Goal: Information Seeking & Learning: Find specific page/section

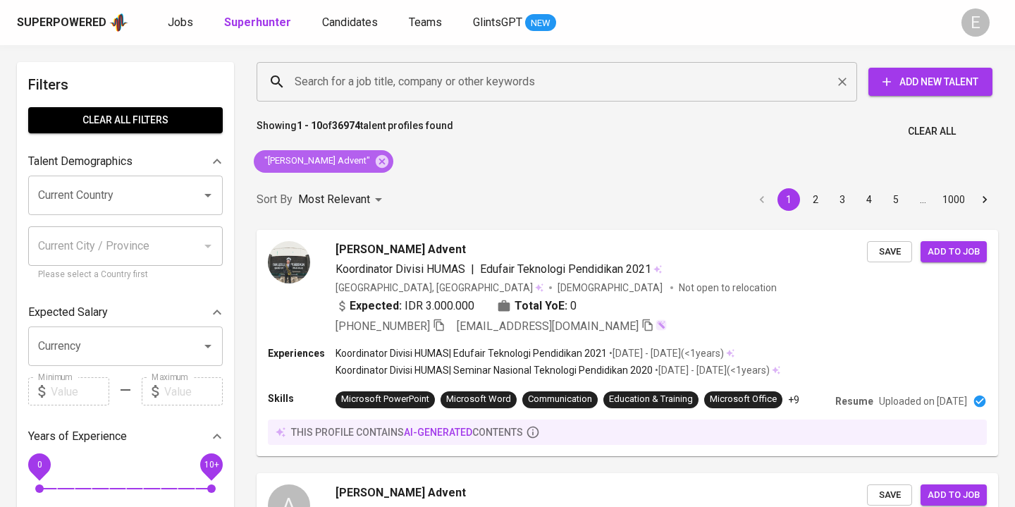
click at [382, 157] on icon at bounding box center [382, 160] width 13 height 13
click at [359, 77] on input "Search for a job title, company or other keywords" at bounding box center [560, 81] width 539 height 27
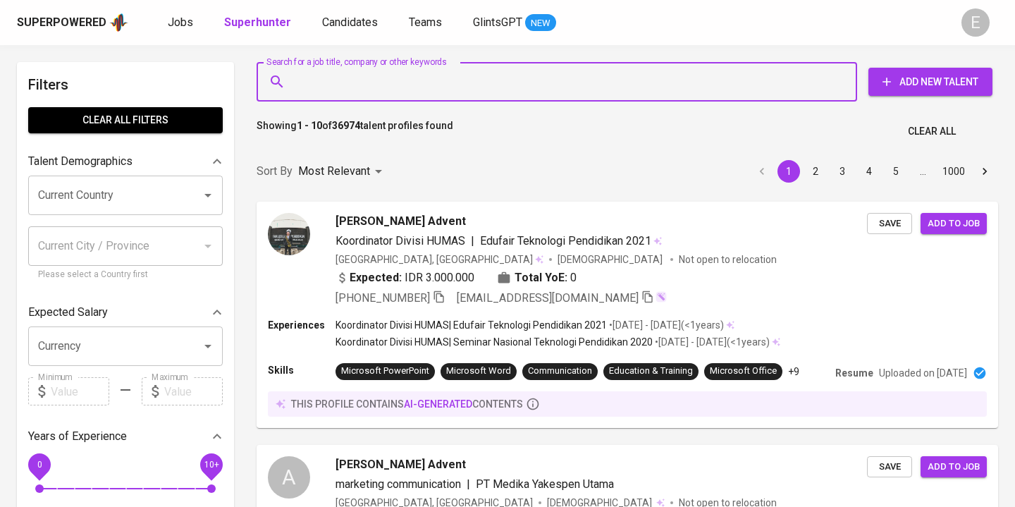
paste input "[EMAIL_ADDRESS][DOMAIN_NAME]"
type input "[EMAIL_ADDRESS][DOMAIN_NAME]"
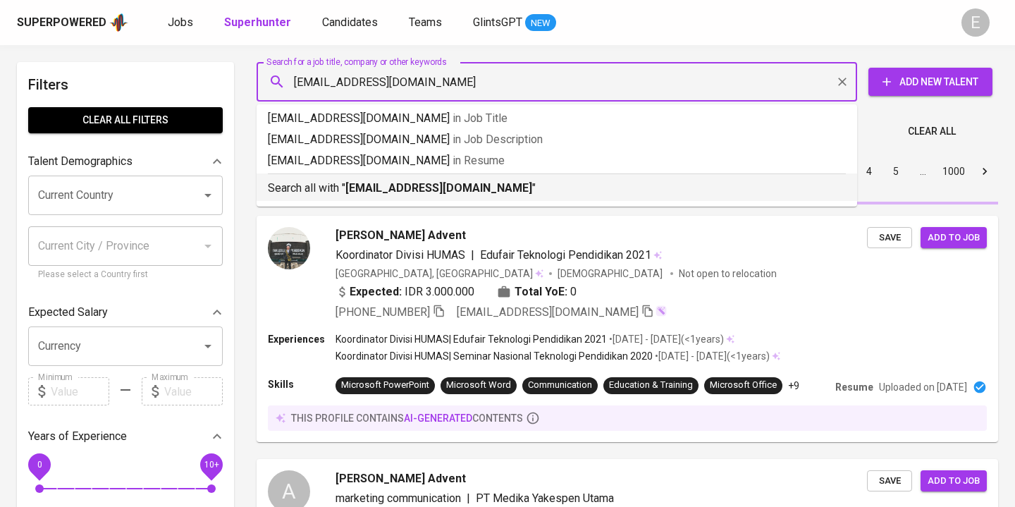
click at [336, 182] on p "Search all with " [EMAIL_ADDRESS][DOMAIN_NAME] "" at bounding box center [557, 188] width 578 height 17
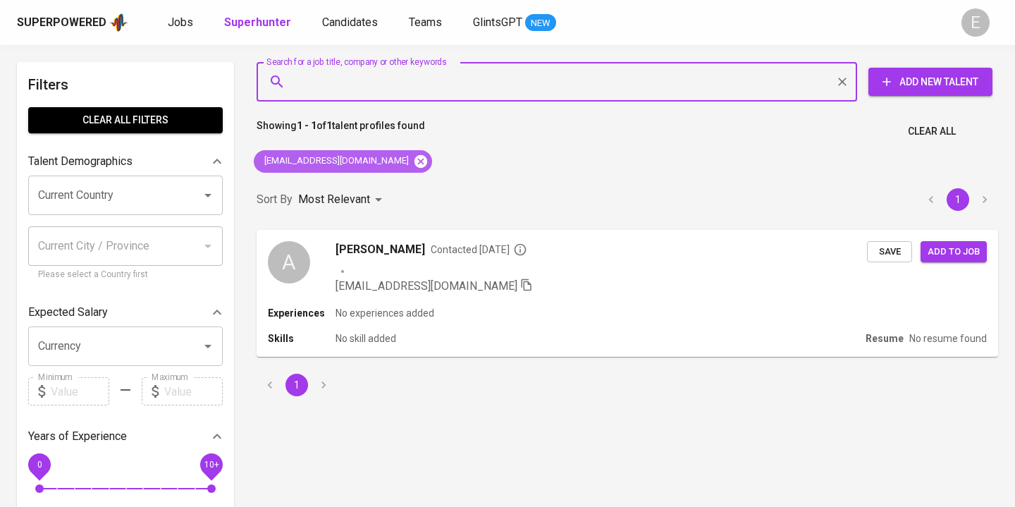
click at [415, 158] on icon at bounding box center [421, 160] width 13 height 13
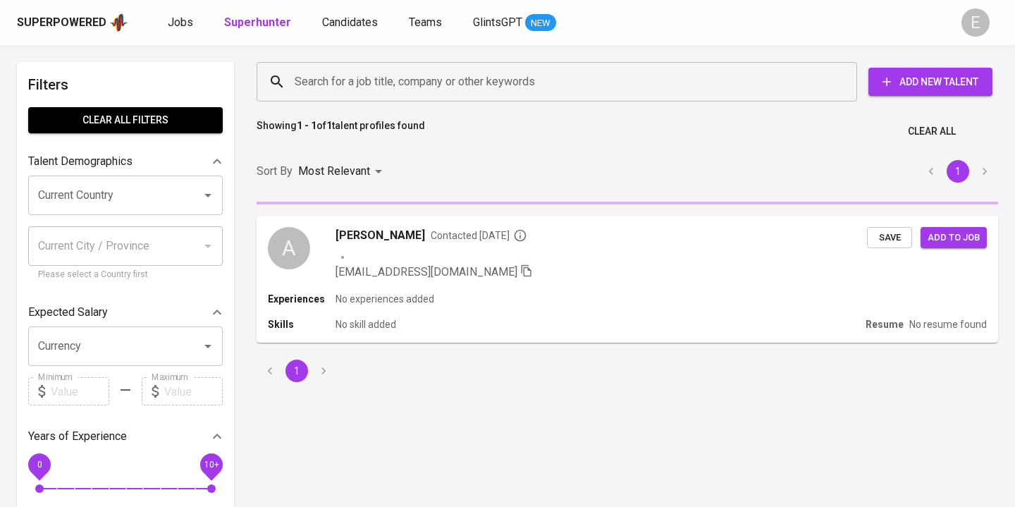
click at [378, 97] on div "Search for a job title, company or other keywords" at bounding box center [557, 81] width 601 height 39
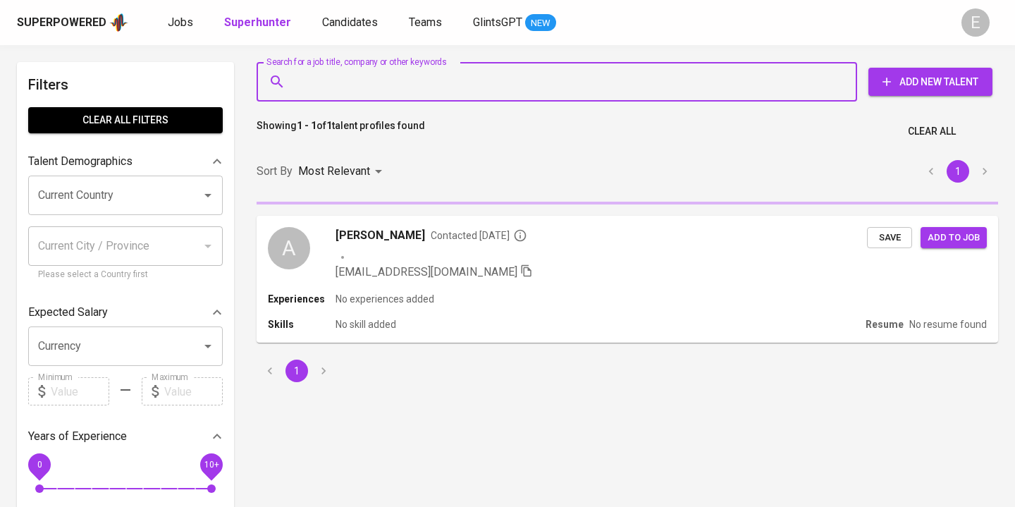
paste input "[EMAIL_ADDRESS][DOMAIN_NAME]"
type input "[EMAIL_ADDRESS][DOMAIN_NAME]"
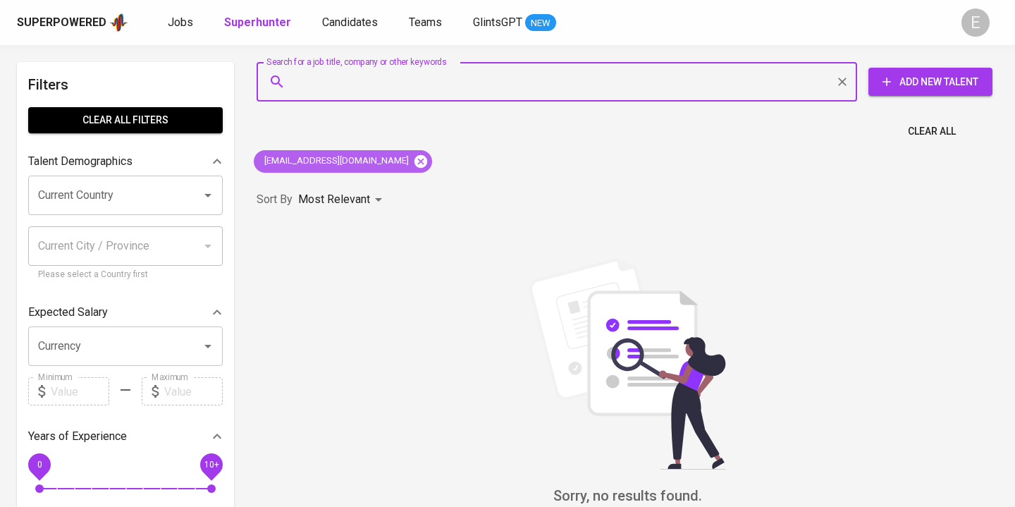
click at [415, 159] on icon at bounding box center [421, 160] width 13 height 13
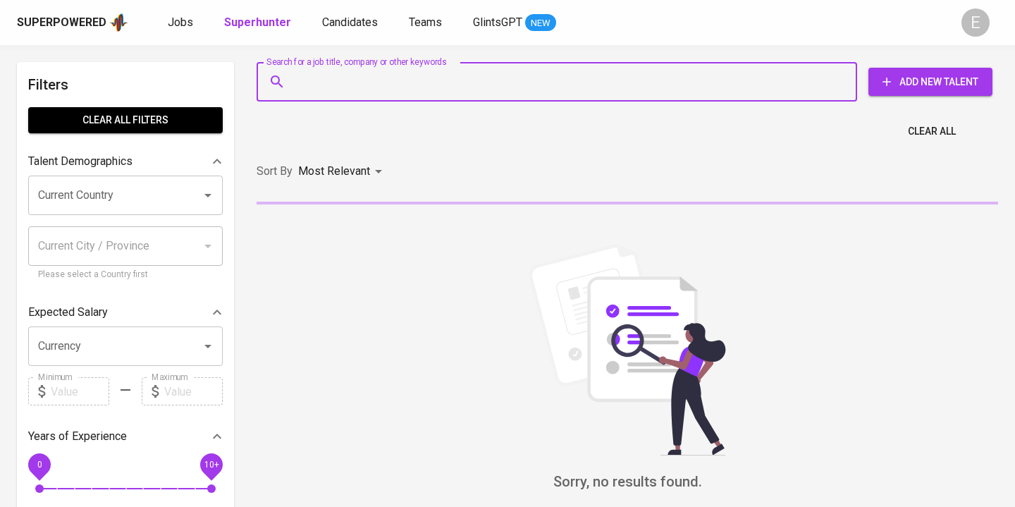
click at [391, 81] on input "Search for a job title, company or other keywords" at bounding box center [560, 81] width 539 height 27
paste input "[EMAIL_ADDRESS][DOMAIN_NAME]"
type input "[EMAIL_ADDRESS][DOMAIN_NAME]"
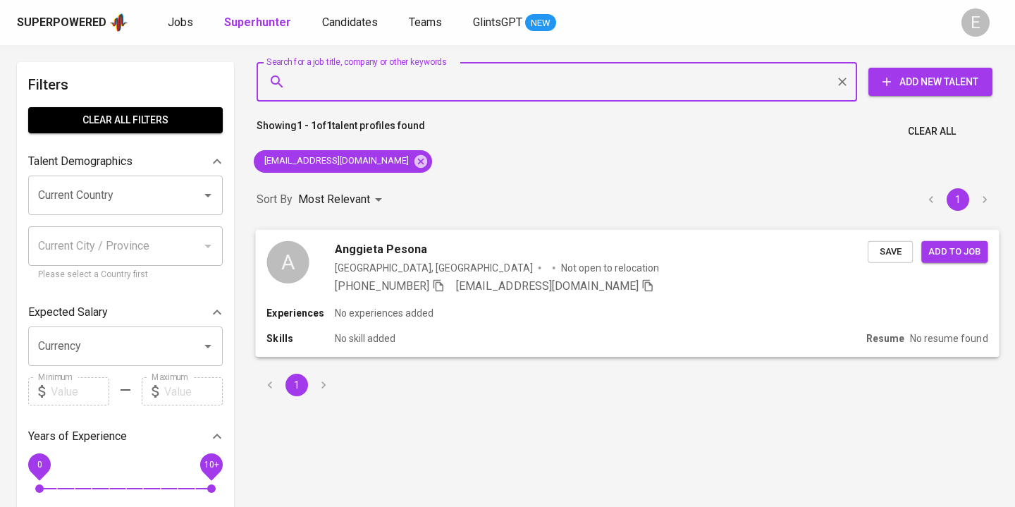
click at [442, 282] on icon "button" at bounding box center [439, 285] width 10 height 12
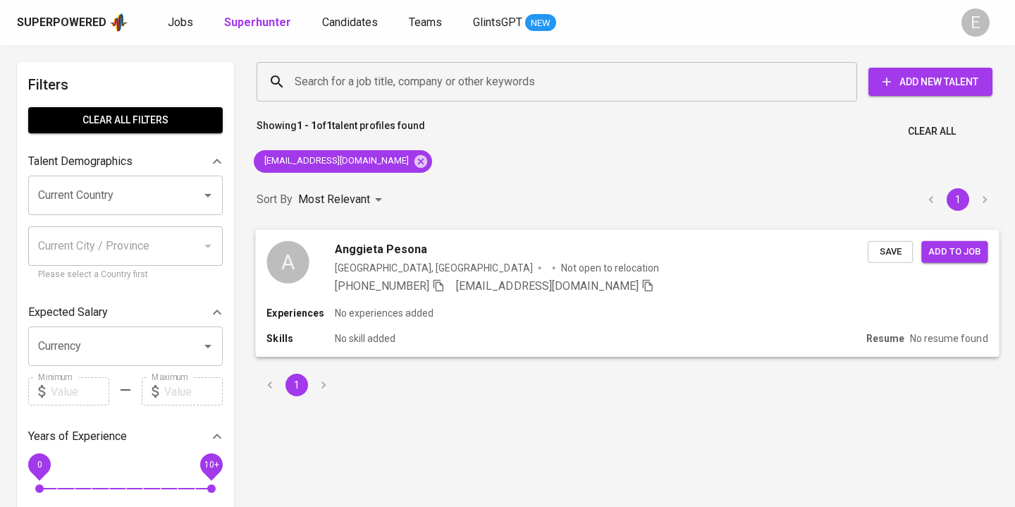
click at [456, 309] on div "Experiences No experiences added" at bounding box center [627, 313] width 721 height 14
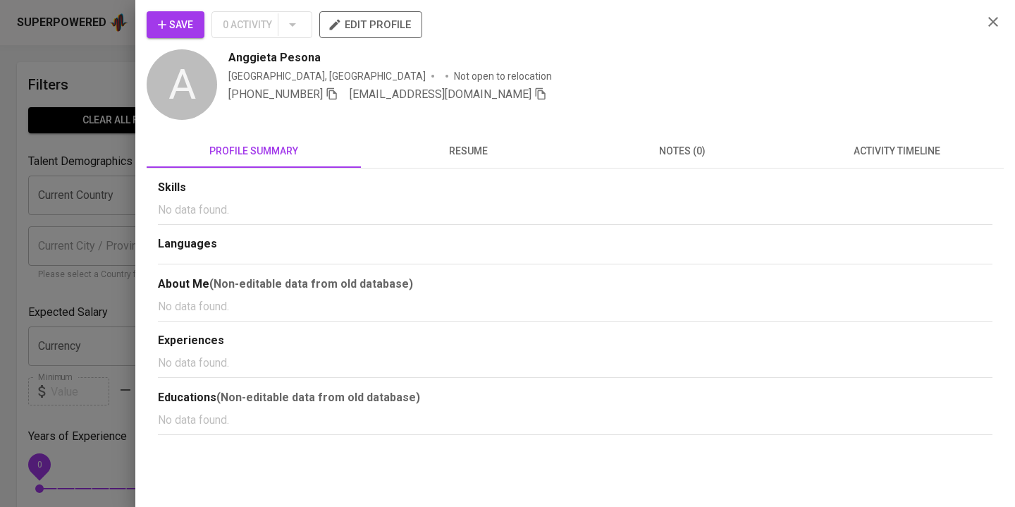
click at [489, 174] on div "Skills No data found. Languages About Me (Non-editable data from old database) …" at bounding box center [575, 302] width 857 height 267
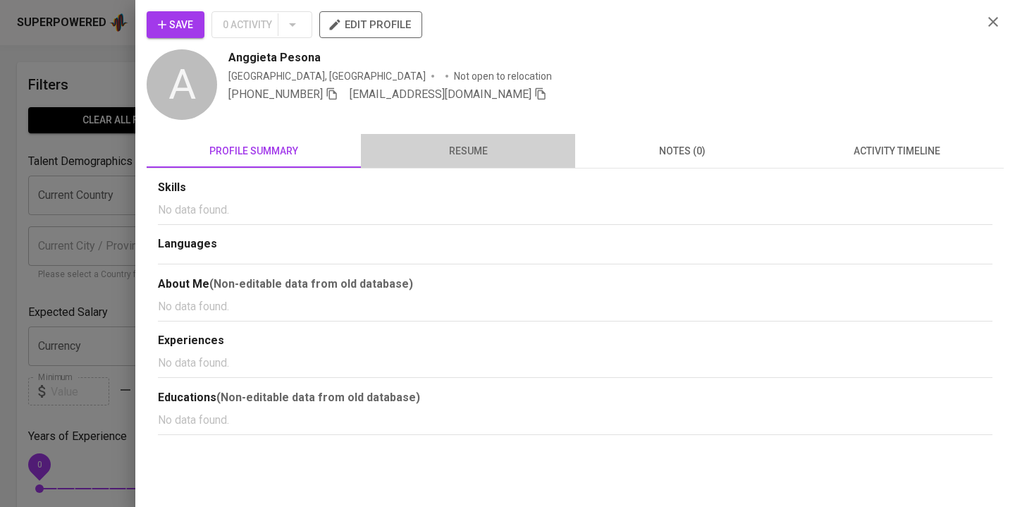
click at [489, 164] on button "resume" at bounding box center [468, 151] width 214 height 34
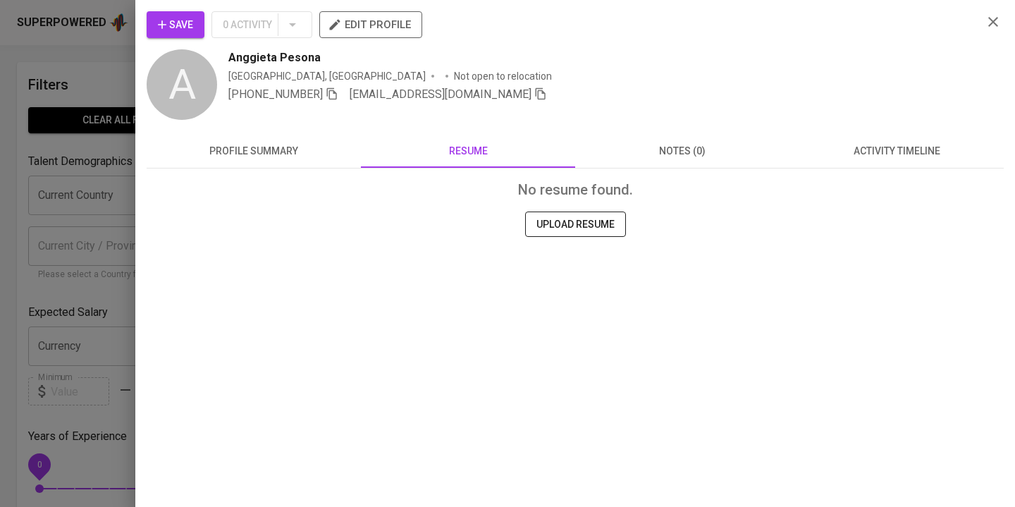
click at [236, 131] on div "Save 0 Activity edit profile A Anggieta Pesona [GEOGRAPHIC_DATA], [GEOGRAPHIC_D…" at bounding box center [575, 166] width 857 height 310
click at [338, 92] on icon "button" at bounding box center [332, 93] width 13 height 13
click at [101, 49] on div at bounding box center [507, 253] width 1015 height 507
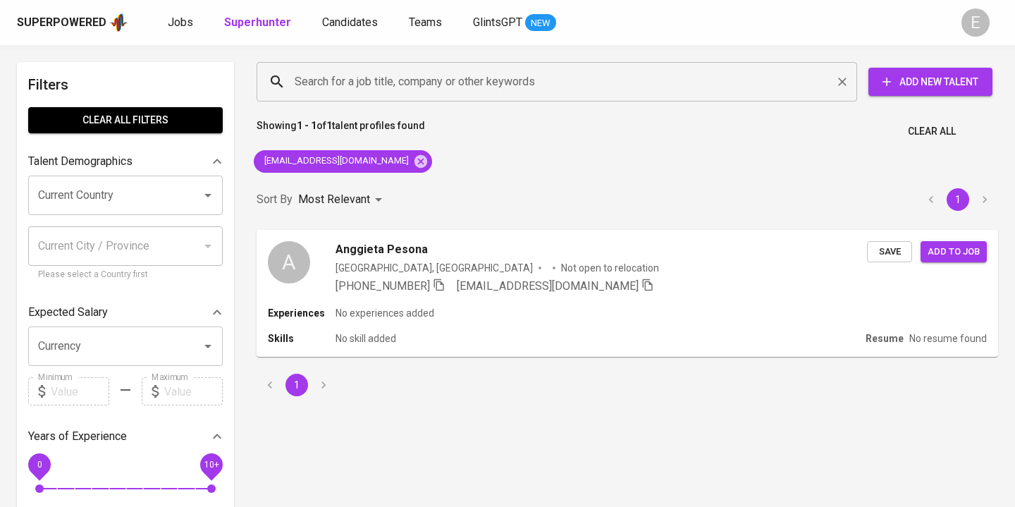
click at [312, 78] on input "Search for a job title, company or other keywords" at bounding box center [560, 81] width 539 height 27
click at [624, 161] on div "Search for a job title, company or other keywords Search for a job title, compa…" at bounding box center [627, 229] width 759 height 351
click at [415, 161] on icon at bounding box center [421, 160] width 13 height 13
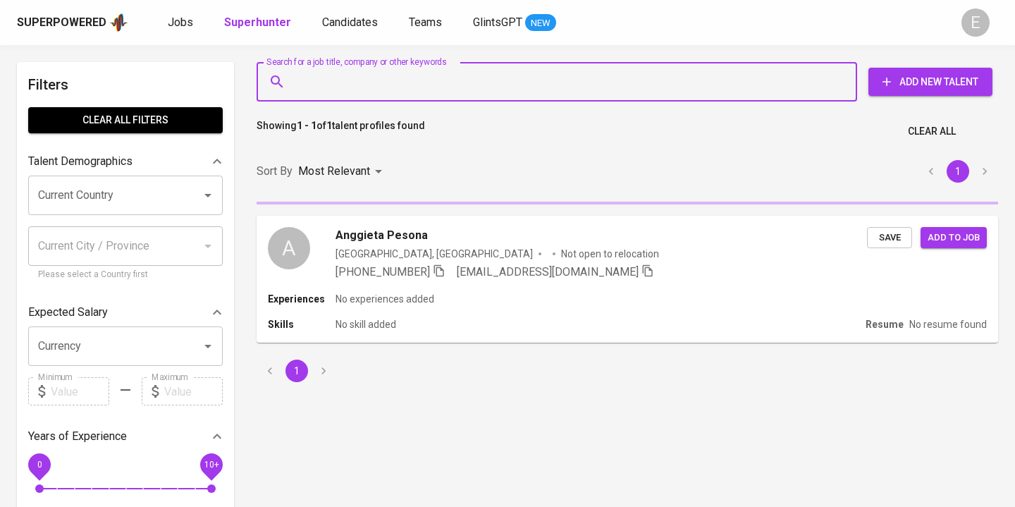
click at [410, 83] on input "Search for a job title, company or other keywords" at bounding box center [560, 81] width 539 height 27
paste input "[PERSON_NAME] Septian [PERSON_NAME]"
type input "[PERSON_NAME] Septian [PERSON_NAME]"
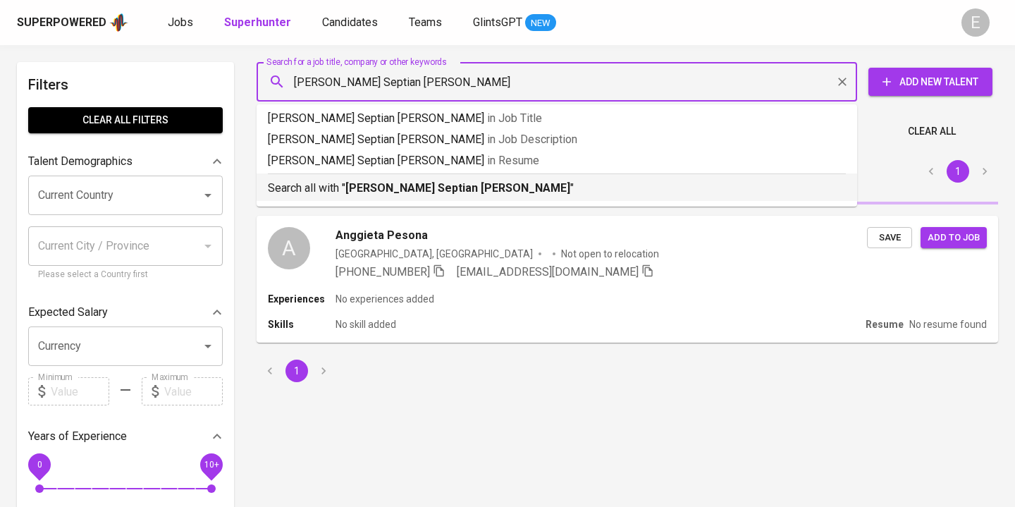
click at [371, 181] on p "Search all with " [PERSON_NAME] [PERSON_NAME] "" at bounding box center [557, 188] width 578 height 17
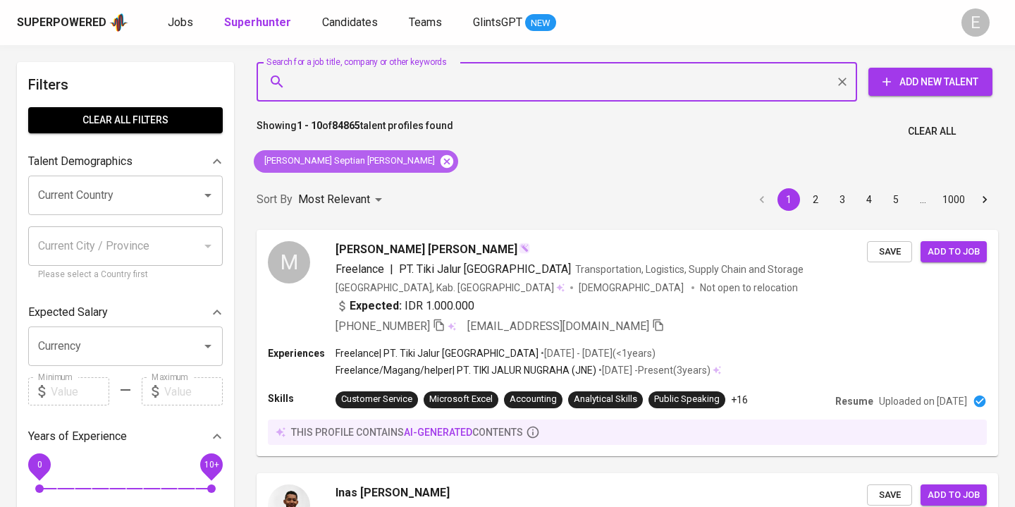
click at [441, 159] on icon at bounding box center [447, 160] width 13 height 13
click at [375, 77] on input "Search for a job title, company or other keywords" at bounding box center [560, 81] width 539 height 27
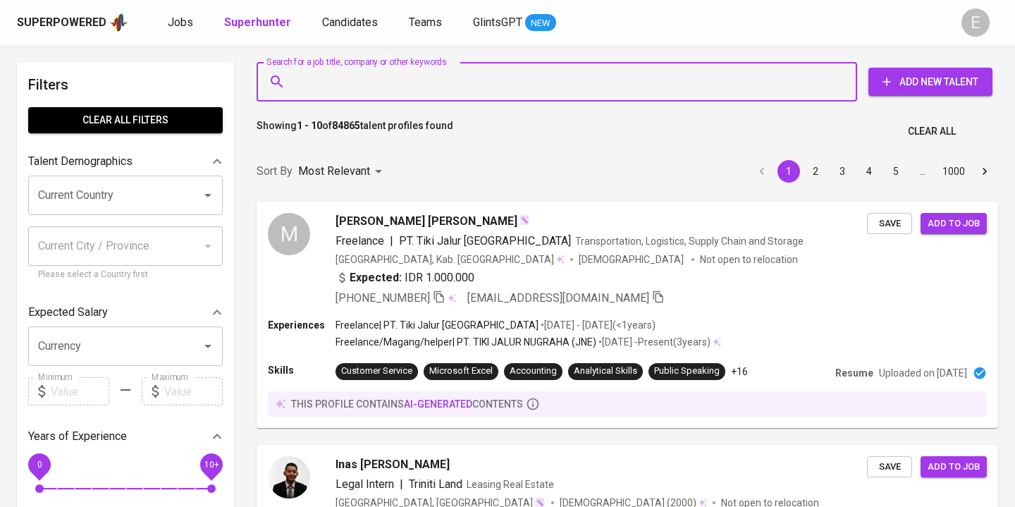
paste input "[EMAIL_ADDRESS][DOMAIN_NAME]"
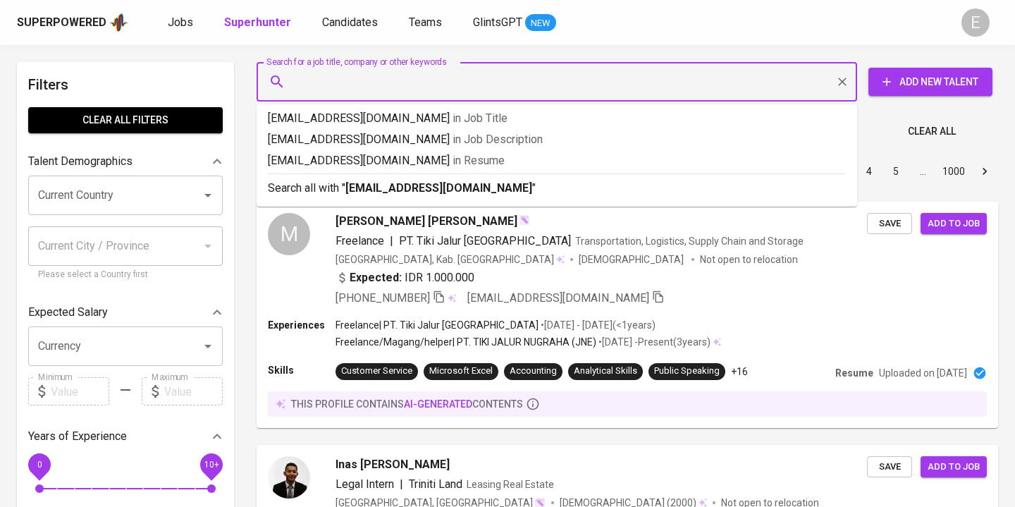
type input "[EMAIL_ADDRESS][DOMAIN_NAME]"
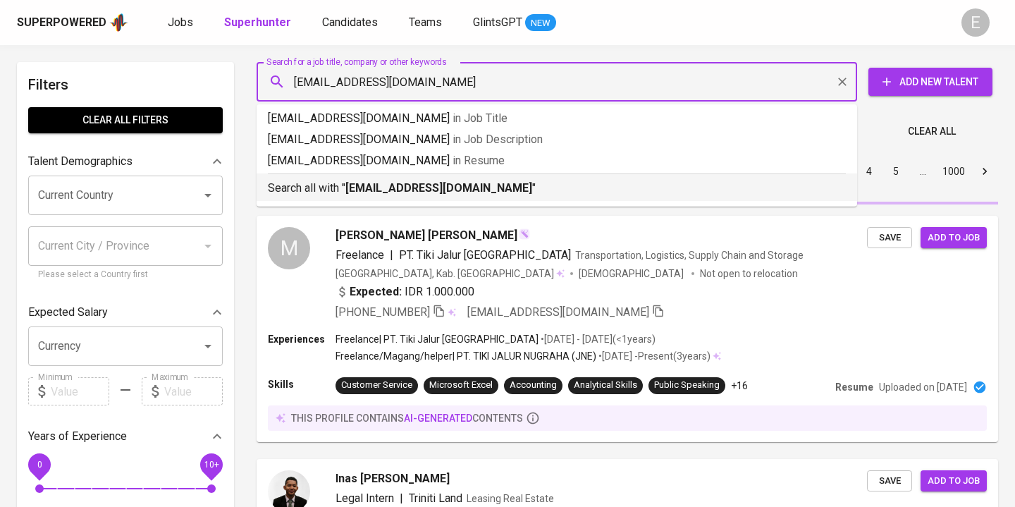
click at [359, 184] on b "[EMAIL_ADDRESS][DOMAIN_NAME]" at bounding box center [439, 187] width 187 height 13
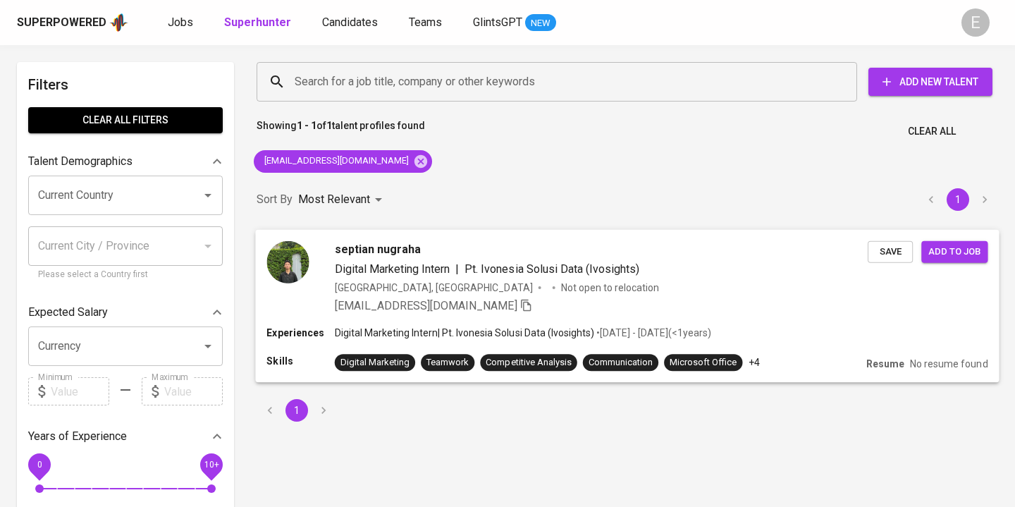
click at [953, 380] on div "Experiences Digital Marketing Intern | Pt. Ivonesia Solusi Data (Ivosights) • […" at bounding box center [627, 354] width 744 height 56
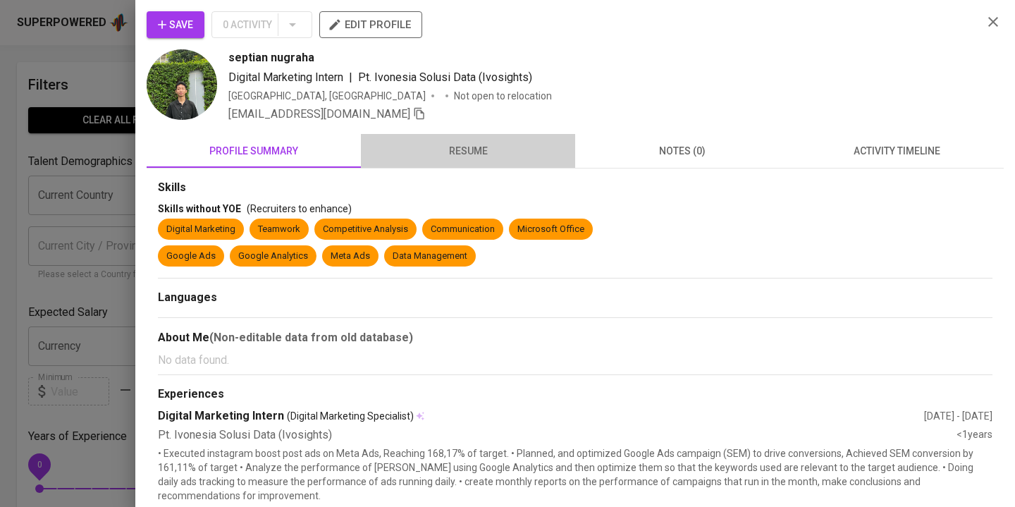
click at [468, 160] on button "resume" at bounding box center [468, 151] width 214 height 34
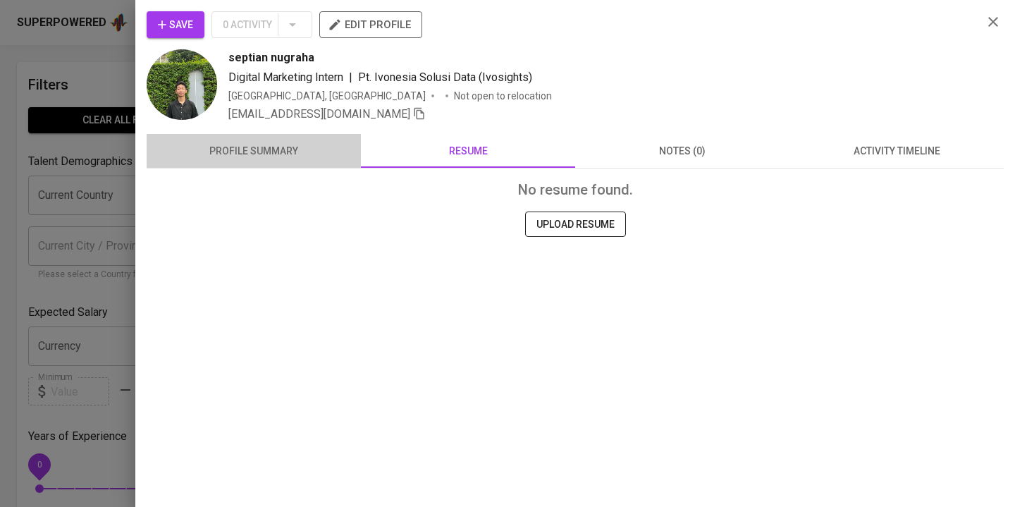
click at [306, 144] on span "profile summary" at bounding box center [253, 151] width 197 height 18
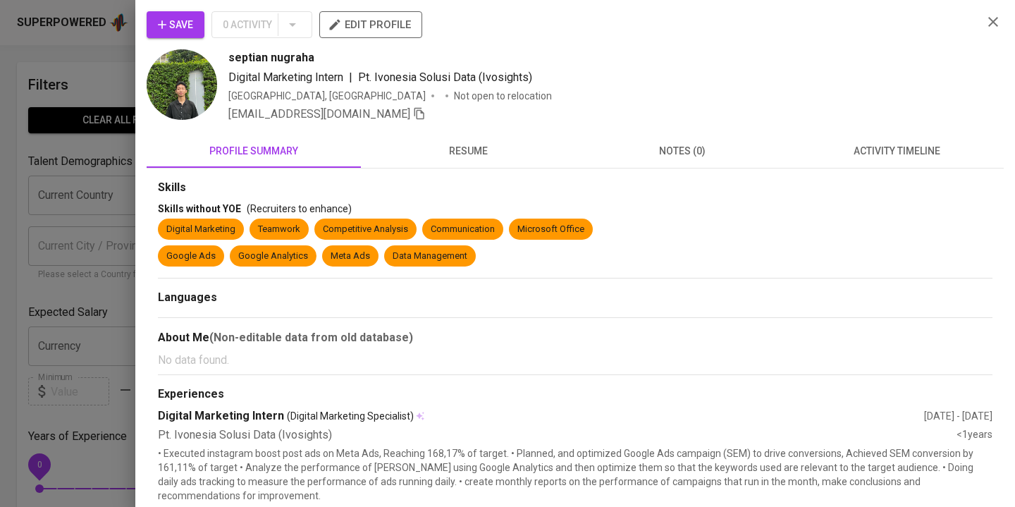
click at [996, 22] on icon "button" at bounding box center [993, 21] width 17 height 17
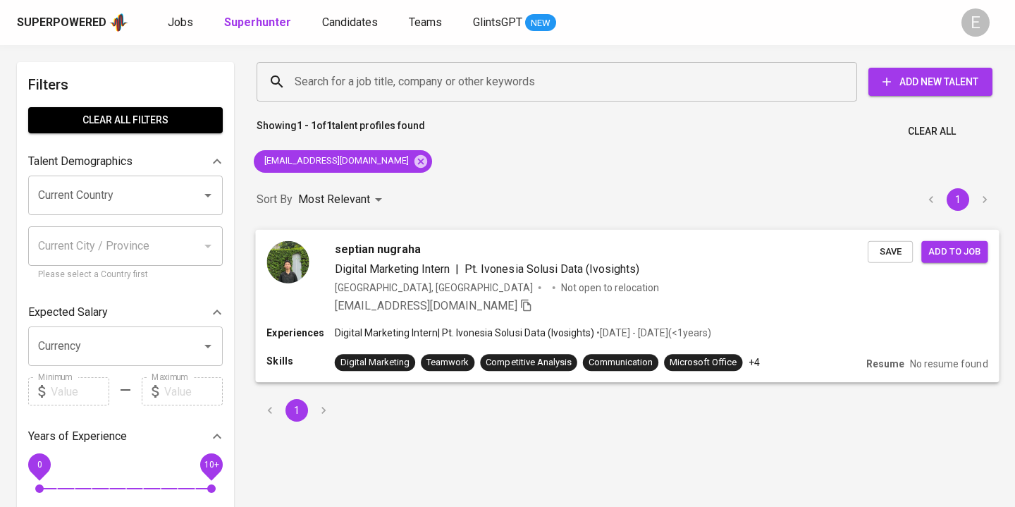
scroll to position [29, 0]
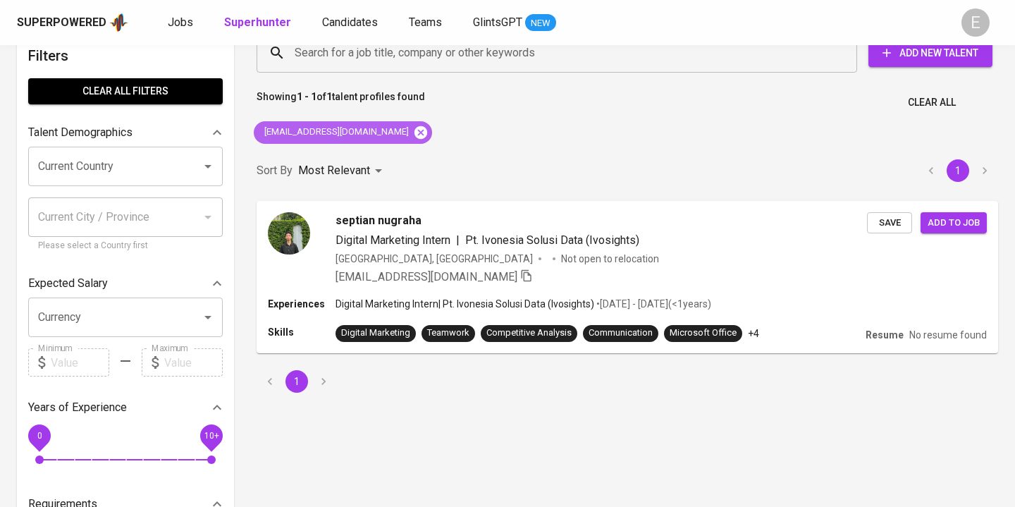
click at [415, 129] on icon at bounding box center [421, 132] width 13 height 13
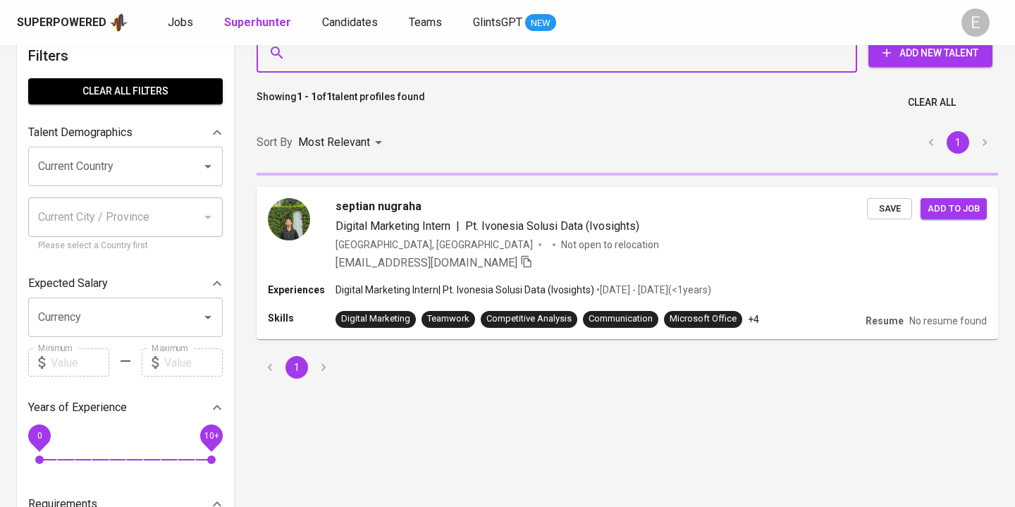
click at [377, 59] on input "Search for a job title, company or other keywords" at bounding box center [560, 52] width 539 height 27
paste input "Asrori Badar Sucahyo"
type input "Asrori Badar Sucahyo"
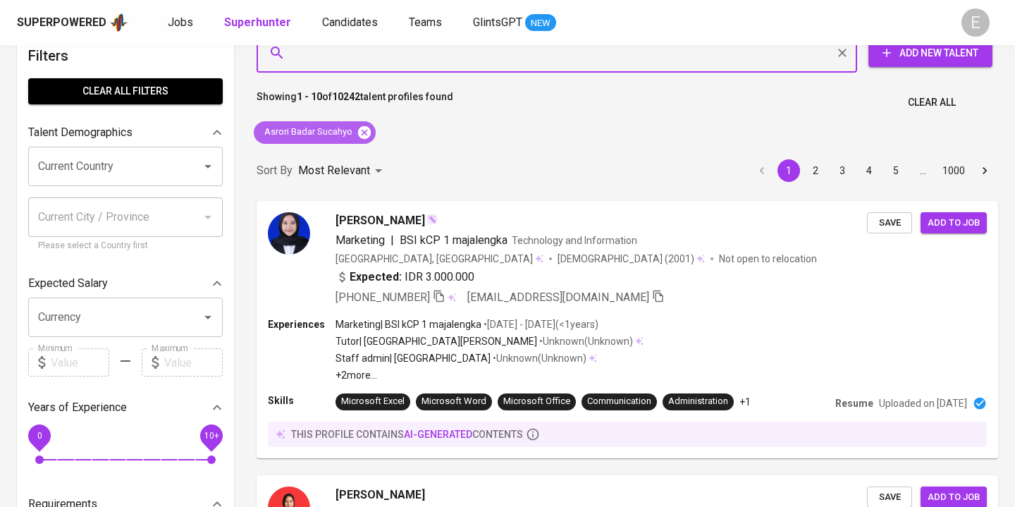
click at [366, 138] on icon at bounding box center [364, 132] width 13 height 13
click at [365, 63] on input "Search for a job title, company or other keywords" at bounding box center [560, 52] width 539 height 27
click at [365, 59] on input "Search for a job title, company or other keywords" at bounding box center [560, 52] width 539 height 27
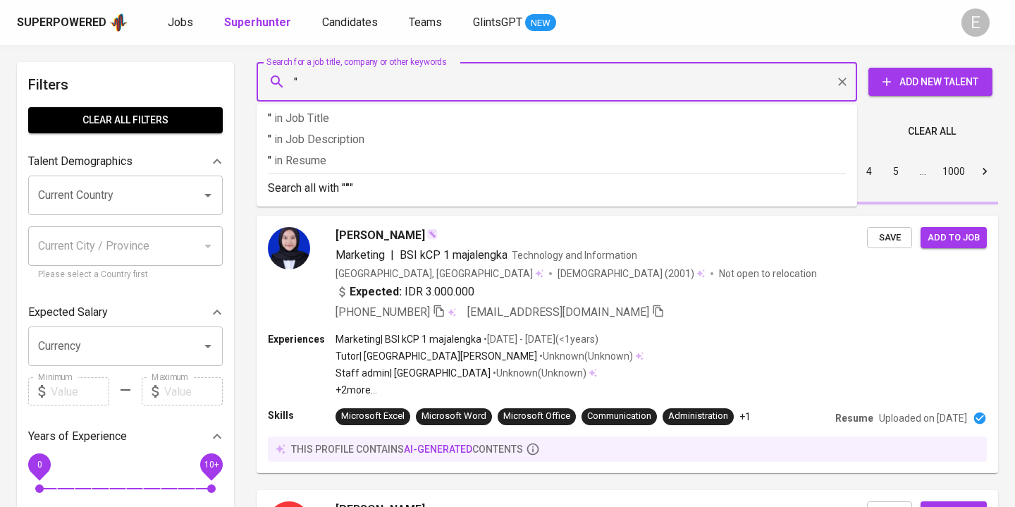
paste input "Asrori Badar Sucahyo"
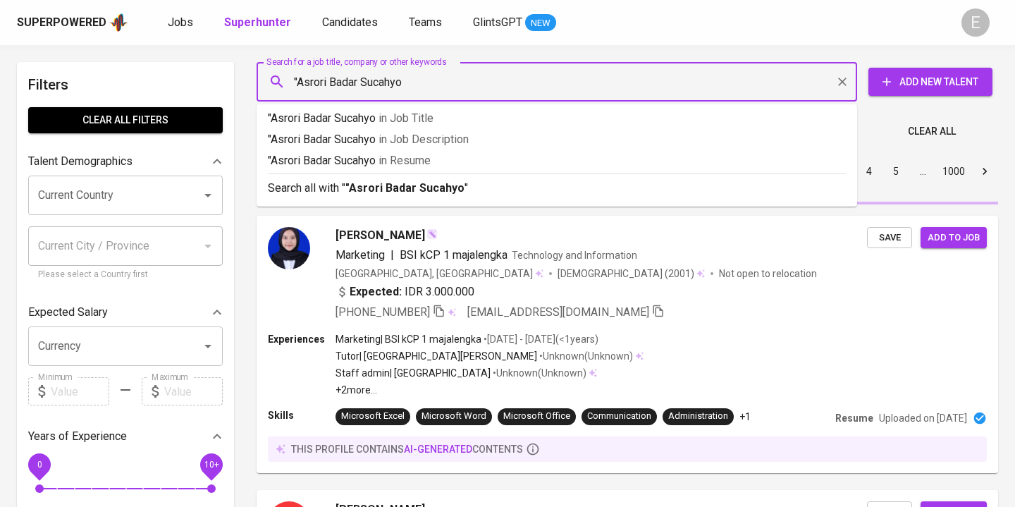
type input ""Asrori Badar Sucahyo""
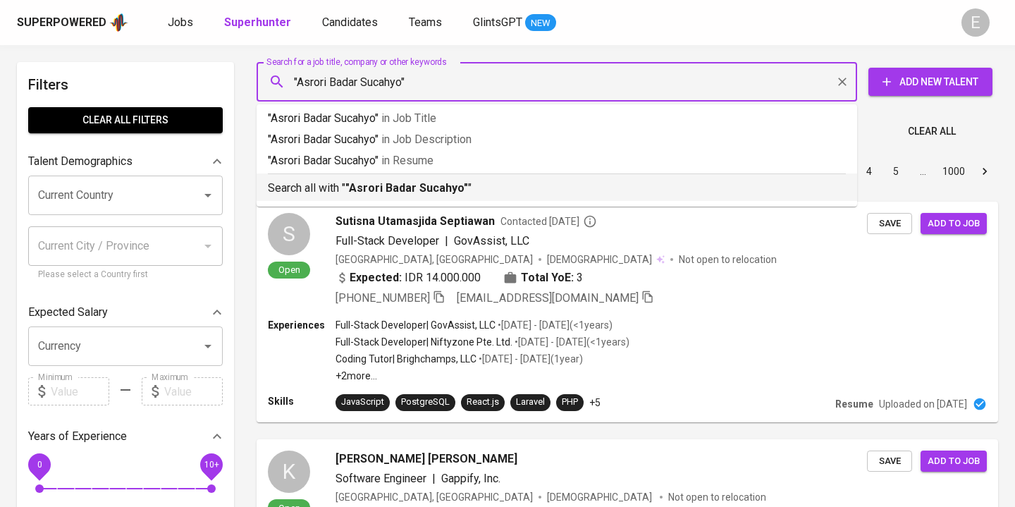
click at [338, 186] on p "Search all with " "Asrori Badar Sucahyo" "" at bounding box center [557, 188] width 578 height 17
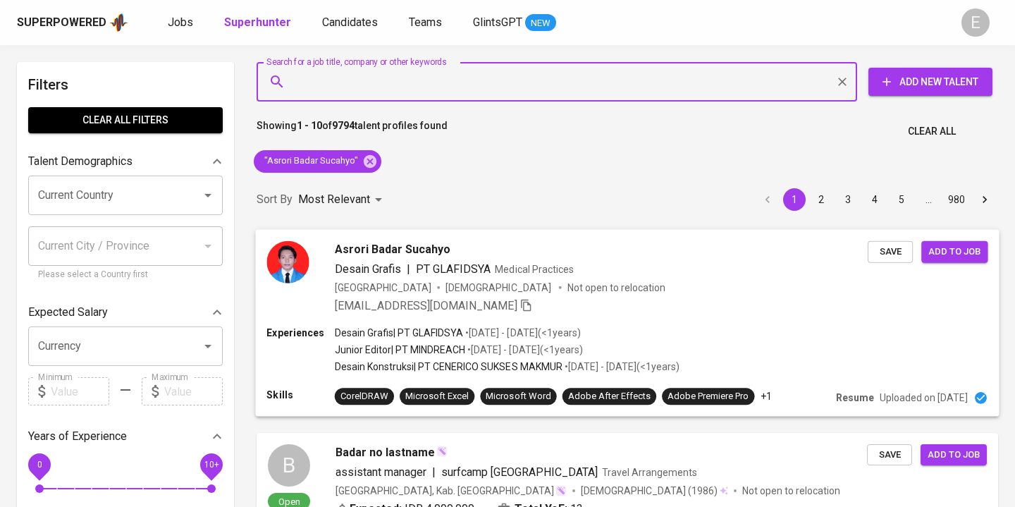
click at [755, 339] on div "Experiences Desain Grafis | PT GLAFIDSYA • Mar 2022 - Aug 2022 ( <1 years ) Jun…" at bounding box center [627, 351] width 721 height 51
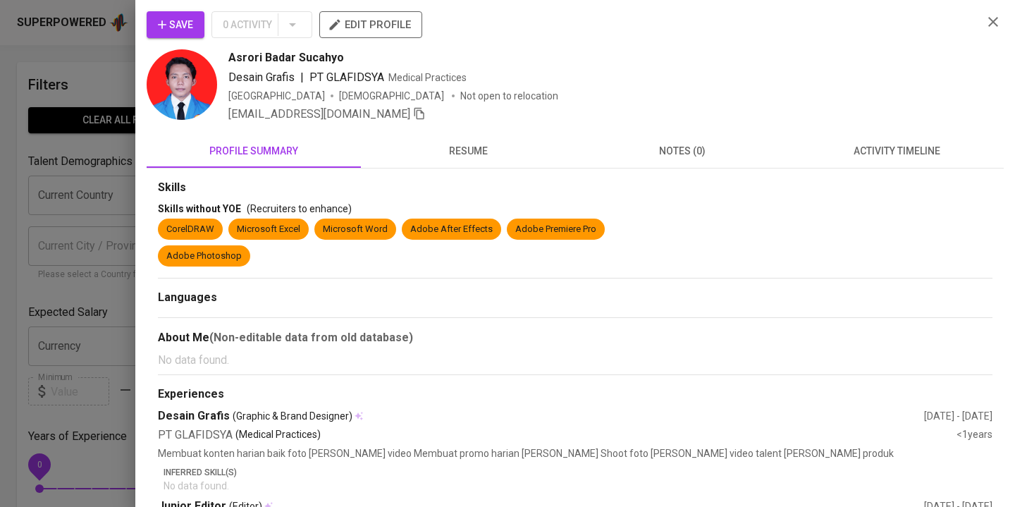
click at [422, 155] on span "resume" at bounding box center [468, 151] width 197 height 18
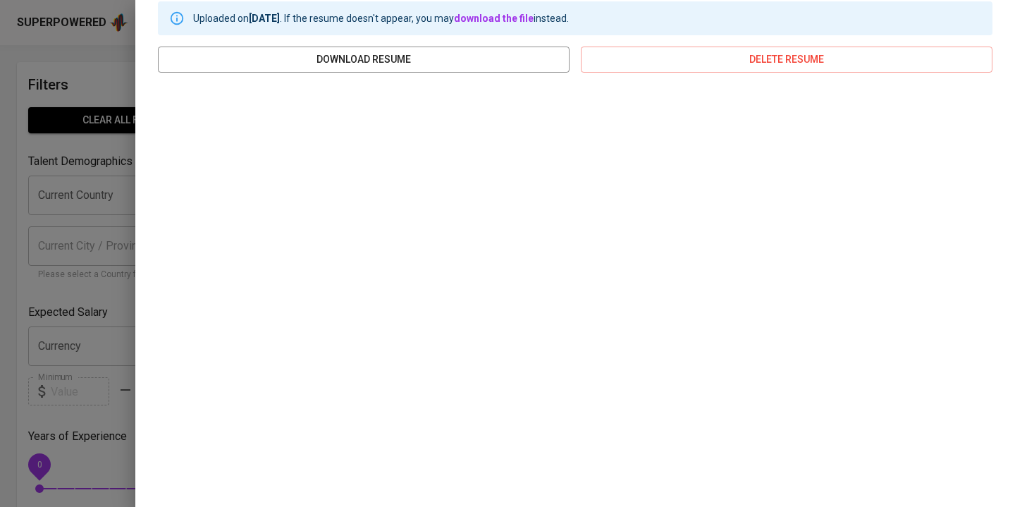
scroll to position [188, 0]
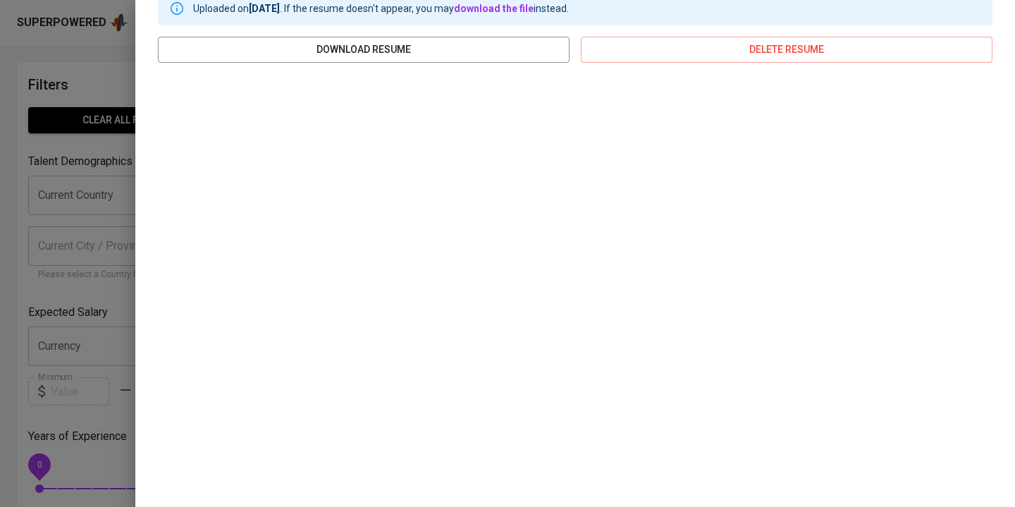
click at [20, 196] on div at bounding box center [507, 253] width 1015 height 507
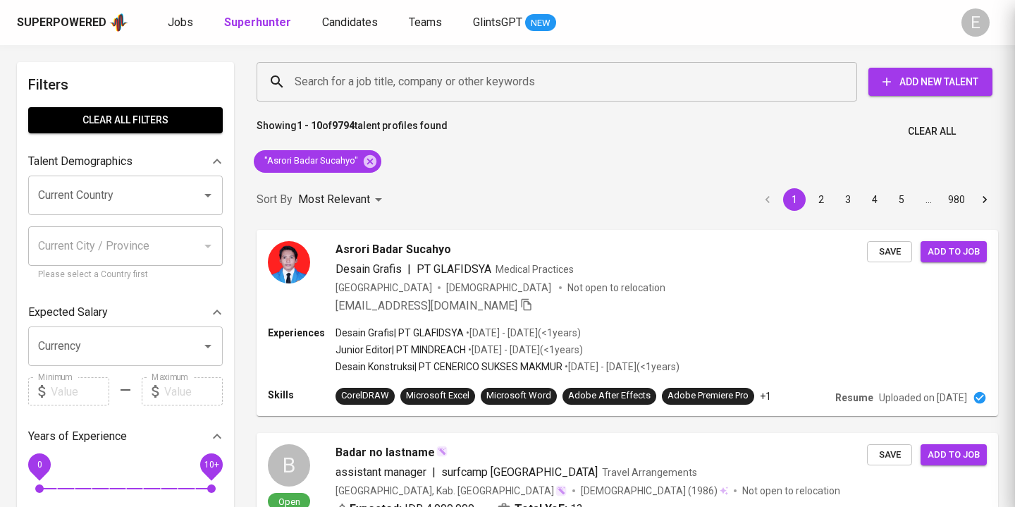
scroll to position [0, 0]
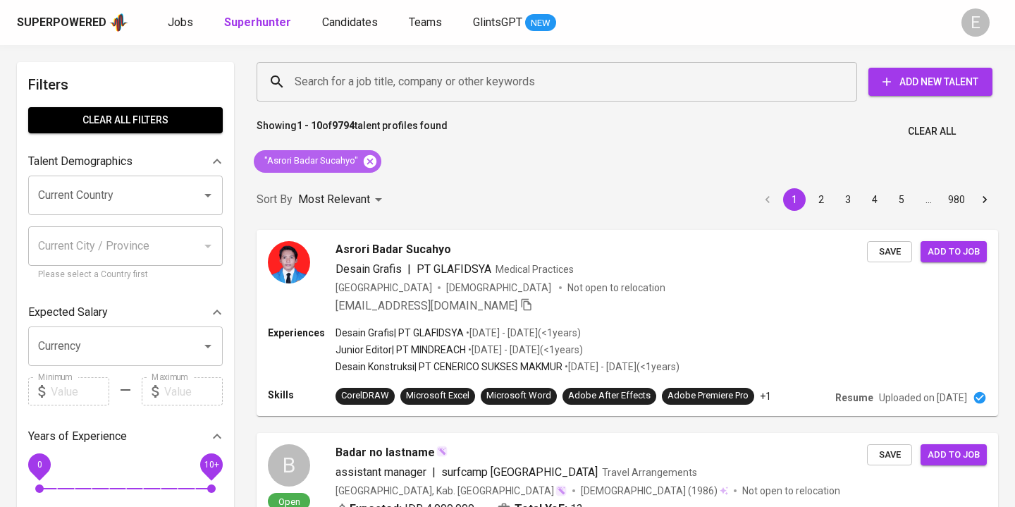
click at [372, 159] on icon at bounding box center [370, 160] width 13 height 13
click at [381, 83] on input "Search for a job title, company or other keywords" at bounding box center [560, 81] width 539 height 27
type input "'"
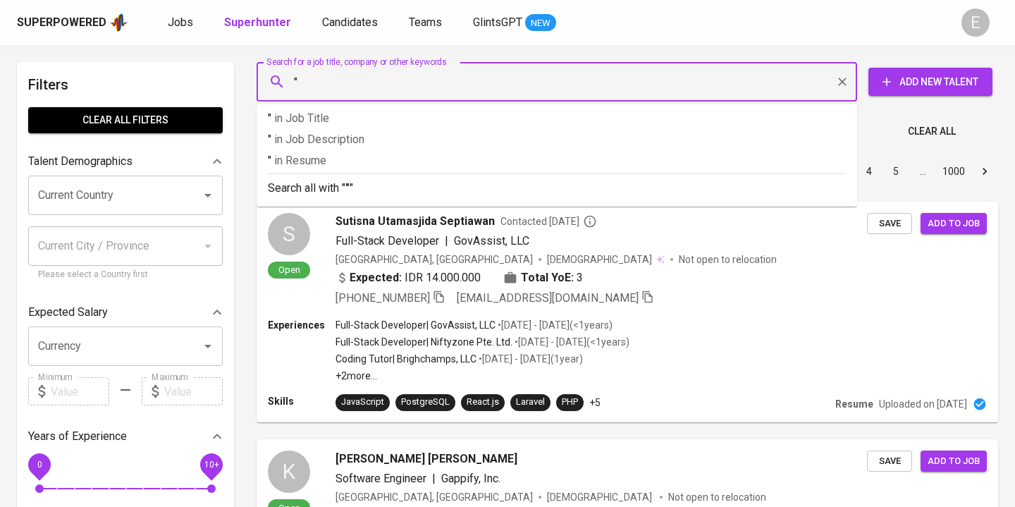
paste input "Christine Leevo"
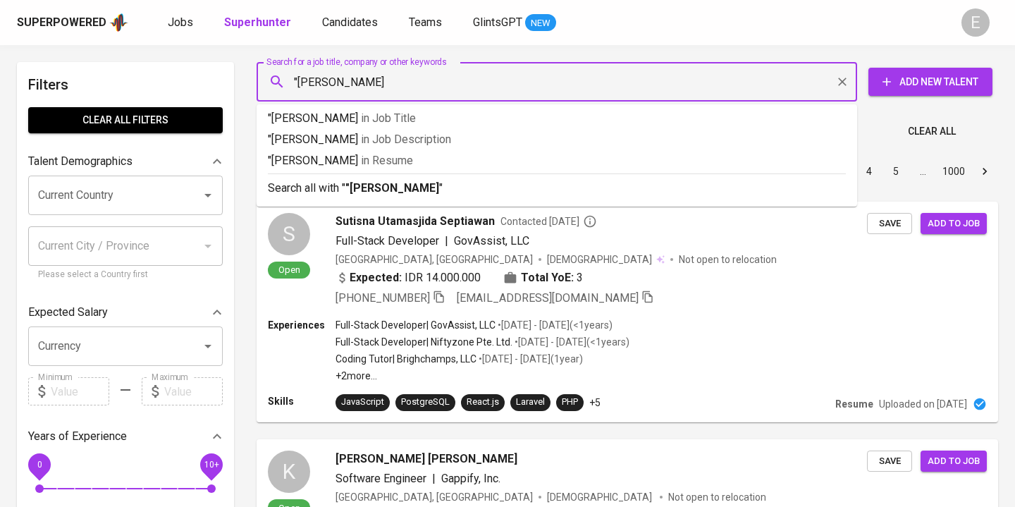
type input ""Christine Leevo""
click at [360, 187] on b ""Christine Leevo"" at bounding box center [395, 187] width 98 height 13
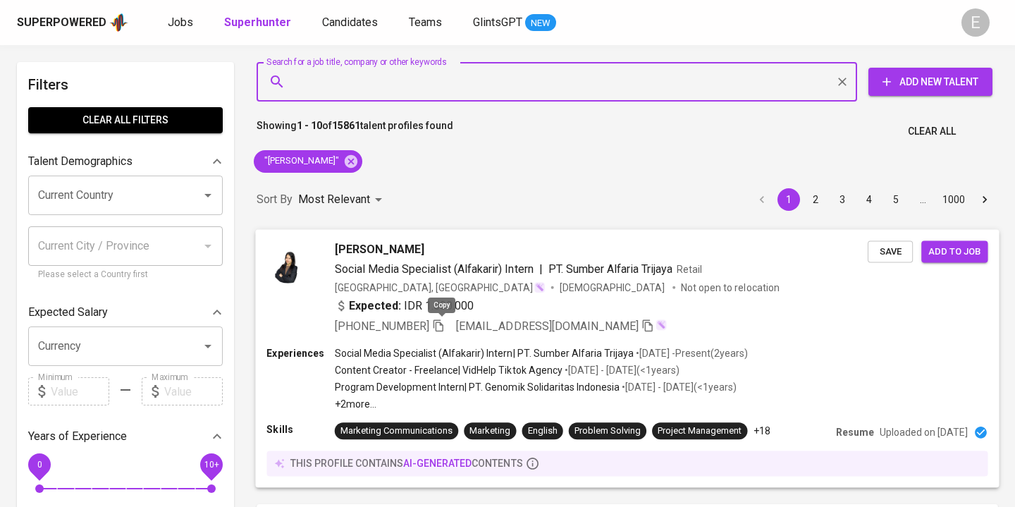
click at [444, 326] on icon "button" at bounding box center [438, 325] width 13 height 13
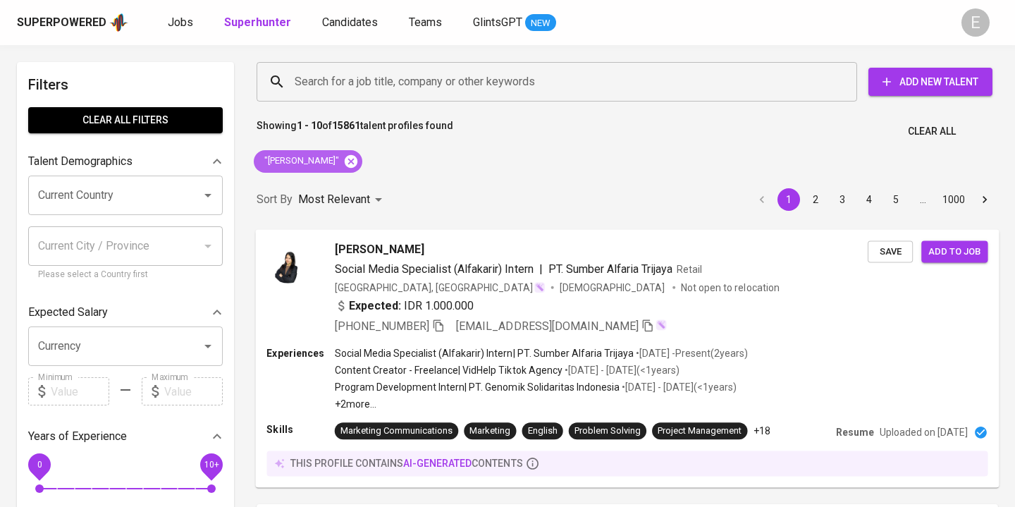
click at [345, 159] on icon at bounding box center [351, 160] width 13 height 13
click at [341, 84] on input "Search for a job title, company or other keywords" at bounding box center [560, 81] width 539 height 27
paste input ""Yusuf Salama"
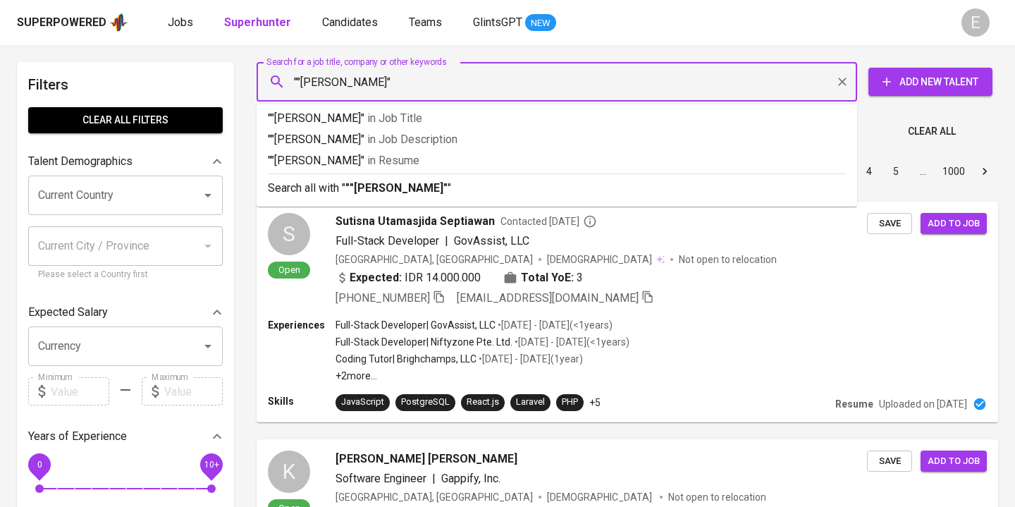
click at [303, 79] on input """Yusuf Salama"" at bounding box center [560, 81] width 539 height 27
type input ""Yusuf Salama""
click at [365, 182] on b ""Yusuf Salama"" at bounding box center [395, 187] width 98 height 13
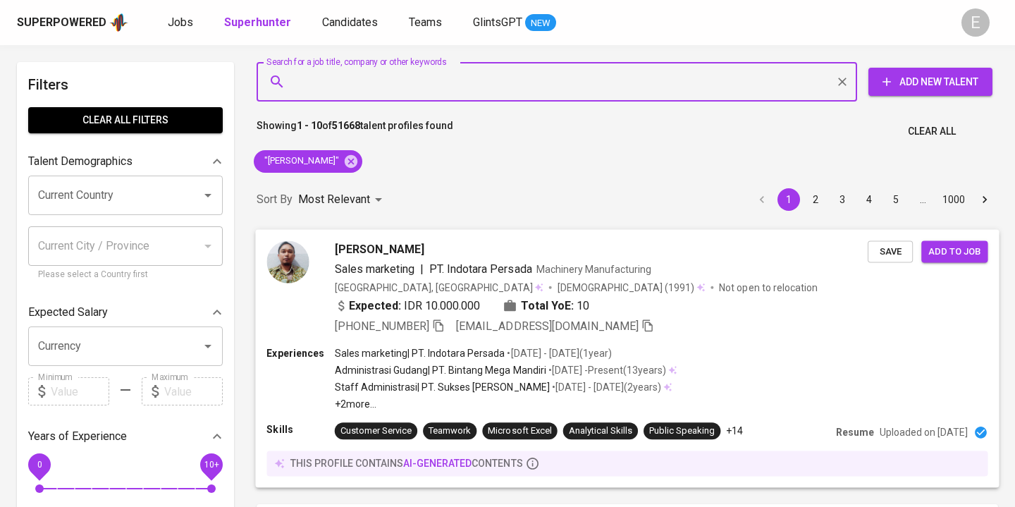
click at [714, 315] on div "Expected: IDR 10.000.000 Total YoE: 10" at bounding box center [601, 307] width 533 height 20
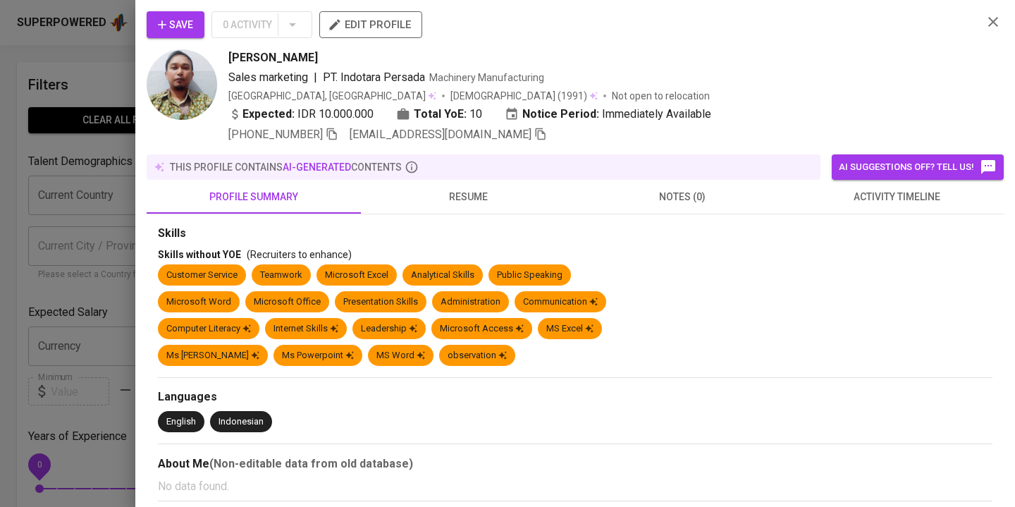
click at [433, 197] on span "resume" at bounding box center [468, 197] width 197 height 18
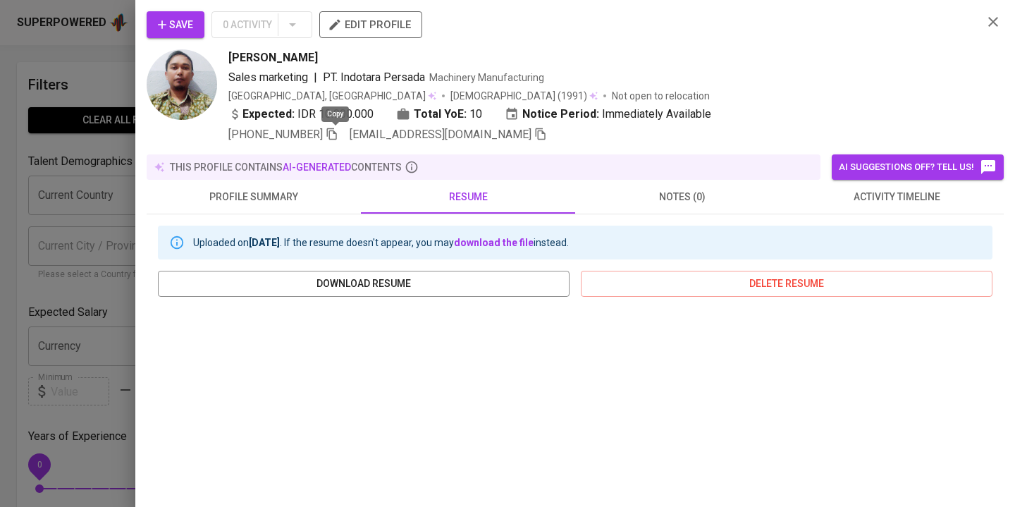
click at [336, 131] on icon "button" at bounding box center [332, 134] width 10 height 12
click at [116, 87] on div at bounding box center [507, 253] width 1015 height 507
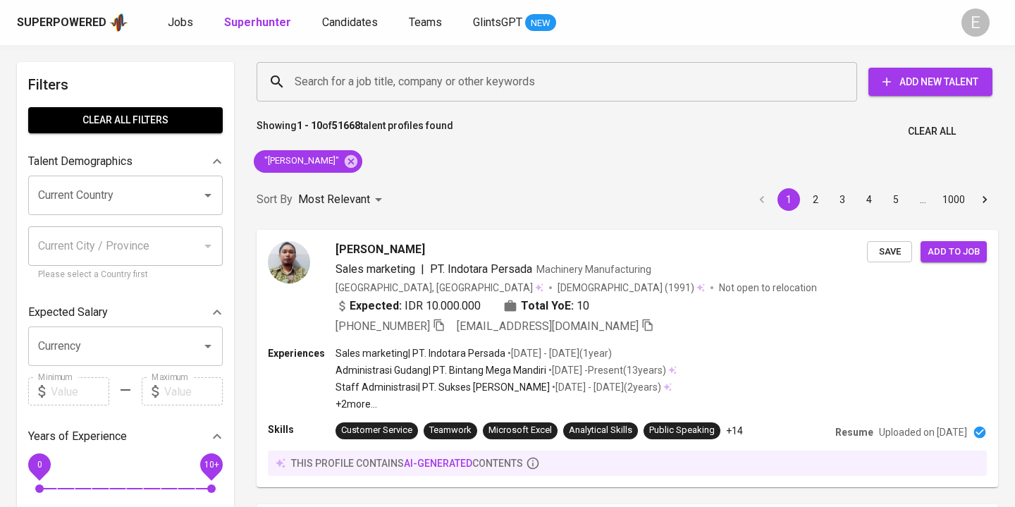
click at [345, 158] on icon at bounding box center [351, 160] width 13 height 13
click at [362, 81] on input "Search for a job title, company or other keywords" at bounding box center [560, 81] width 539 height 27
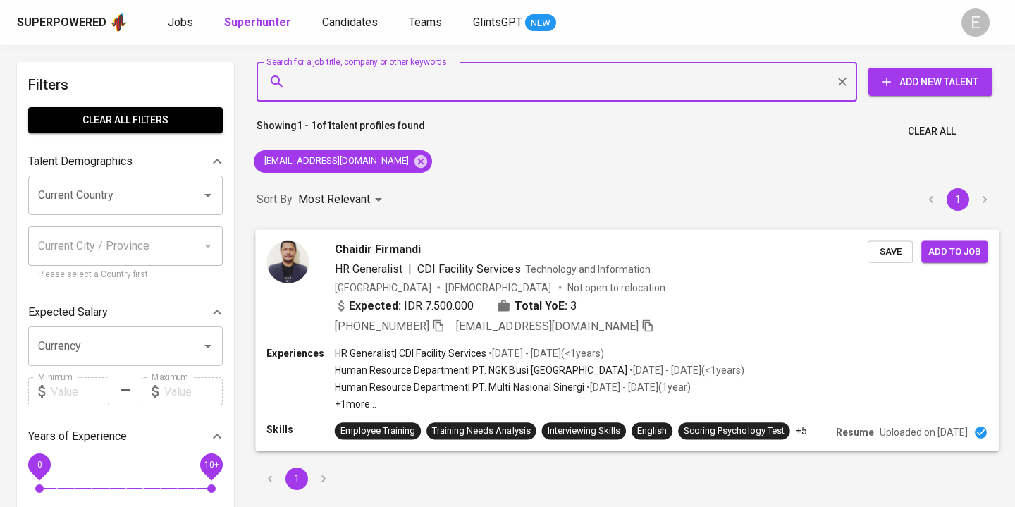
click at [445, 329] on icon "button" at bounding box center [438, 325] width 13 height 13
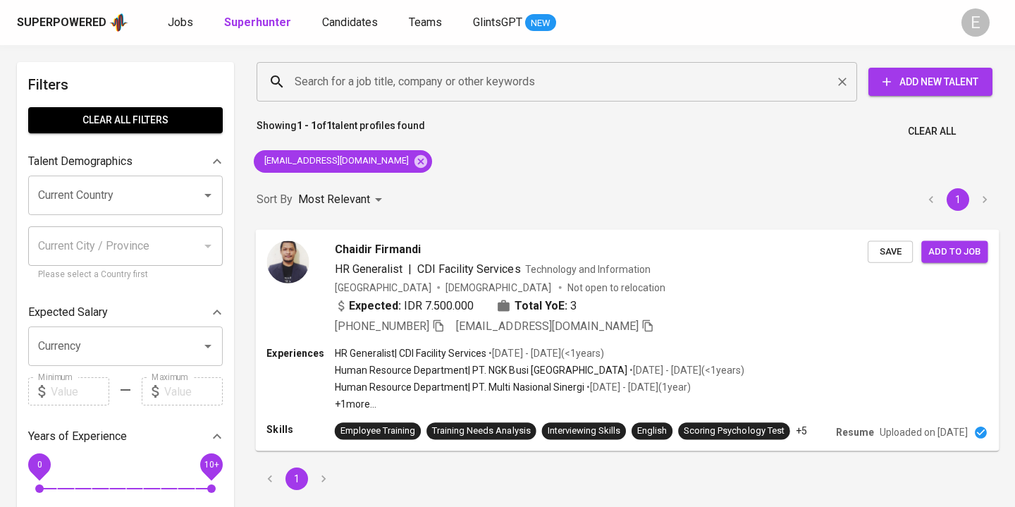
click at [331, 79] on input "Search for a job title, company or other keywords" at bounding box center [560, 81] width 539 height 27
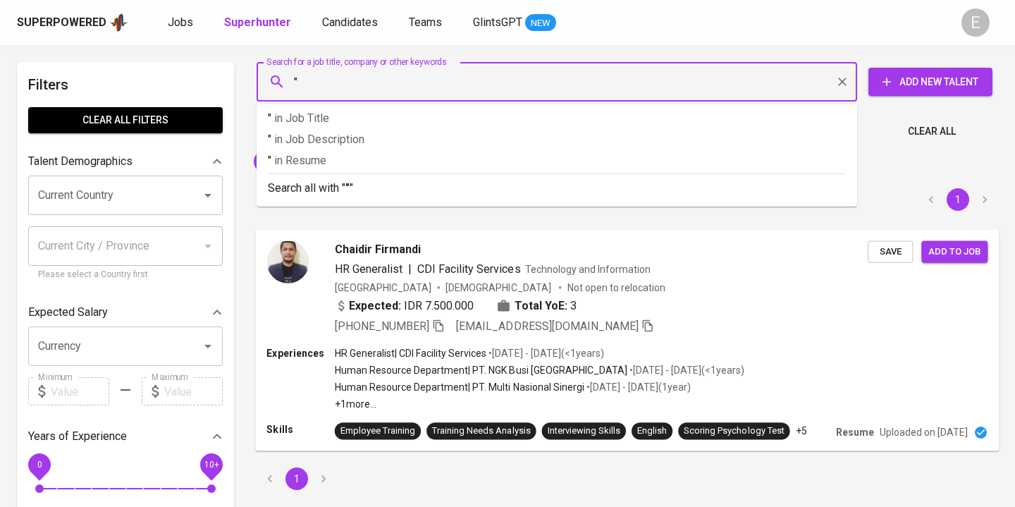
paste input "Nadiah Bella Putri"
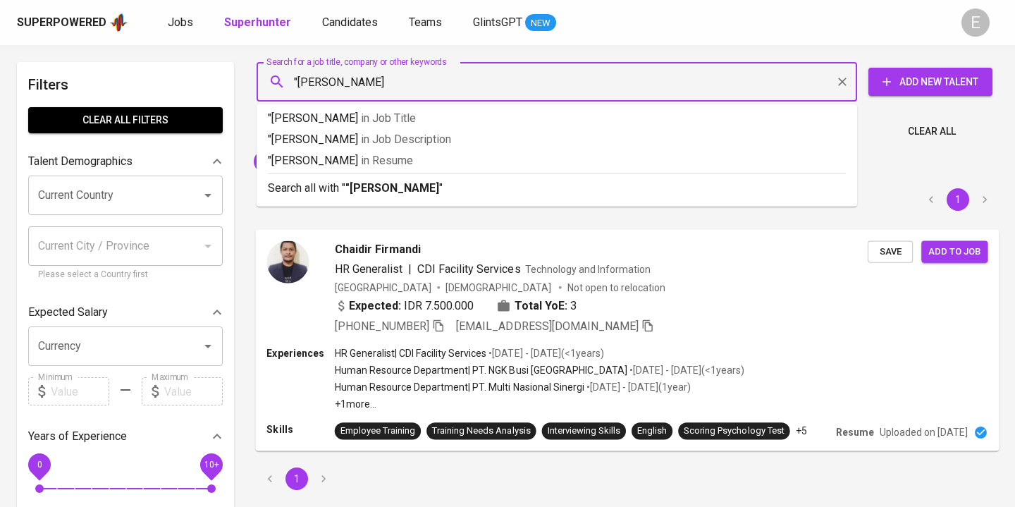
type input ""Nadiah Bella Putri""
click at [310, 184] on p "Search all with " "Nadiah Bella Putri" "" at bounding box center [557, 188] width 578 height 17
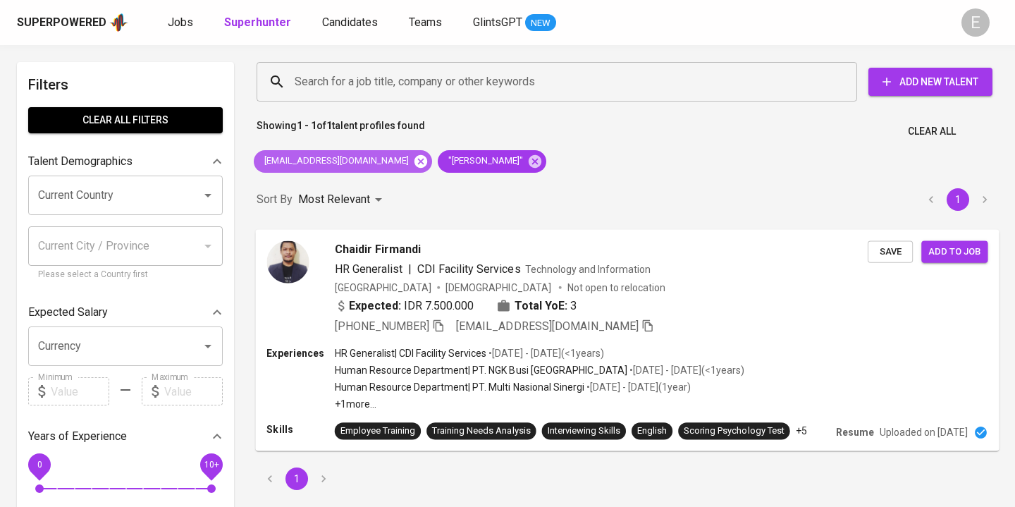
click at [415, 159] on icon at bounding box center [421, 160] width 13 height 13
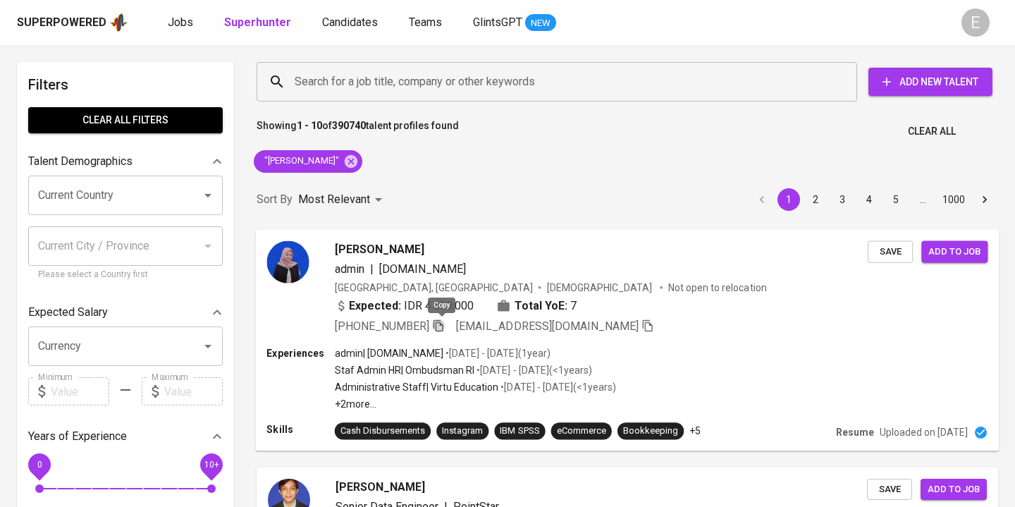
click at [441, 329] on icon "button" at bounding box center [438, 325] width 13 height 13
click at [358, 166] on icon at bounding box center [351, 160] width 13 height 13
click at [329, 78] on input "Search for a job title, company or other keywords" at bounding box center [560, 81] width 539 height 27
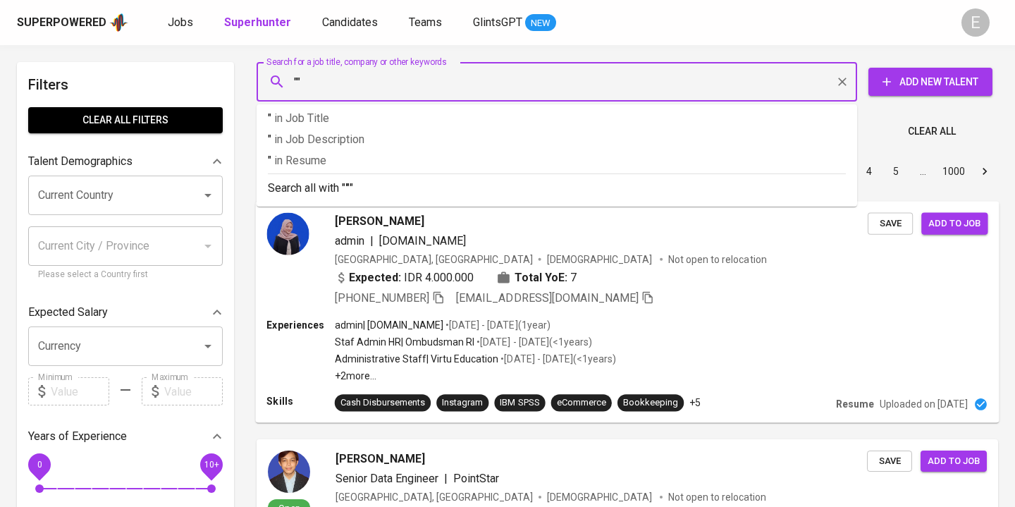
paste input "Firda Azzahra"
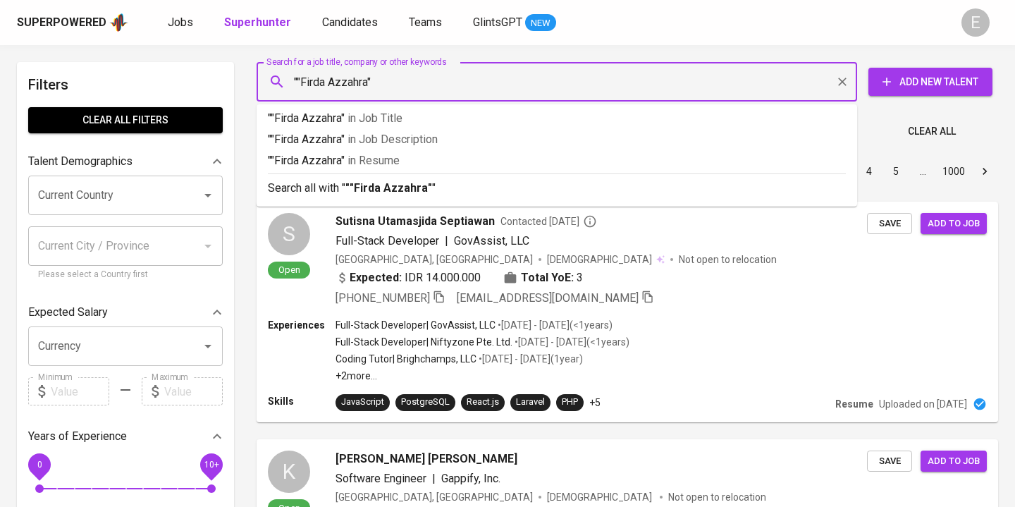
click at [303, 80] on input """Firda Azzahra"" at bounding box center [560, 81] width 539 height 27
click at [299, 77] on input """Firda Azzahra"" at bounding box center [560, 81] width 539 height 27
click at [300, 80] on input """Firda Azzahra"" at bounding box center [560, 81] width 539 height 27
type input ""Firda Azzahra""
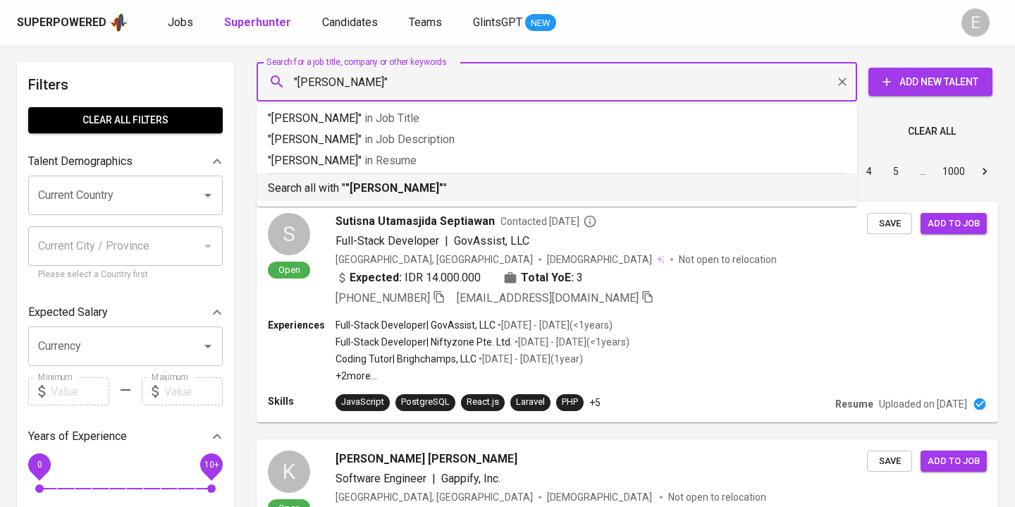
click at [366, 185] on b ""Firda Azzahra"" at bounding box center [395, 187] width 98 height 13
